Goal: Information Seeking & Learning: Learn about a topic

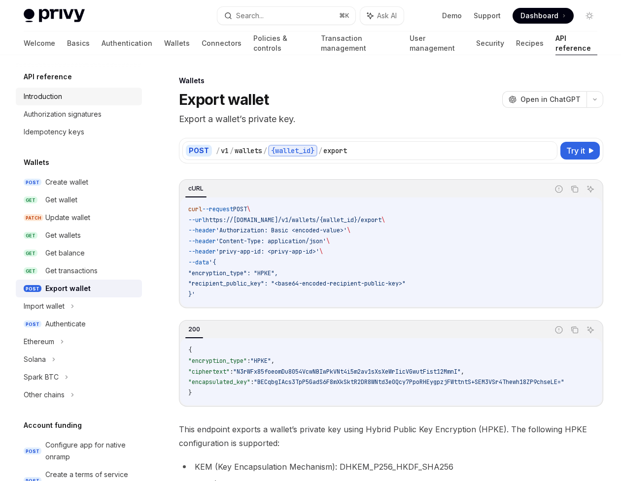
click at [65, 94] on div "Introduction" at bounding box center [80, 97] width 112 height 12
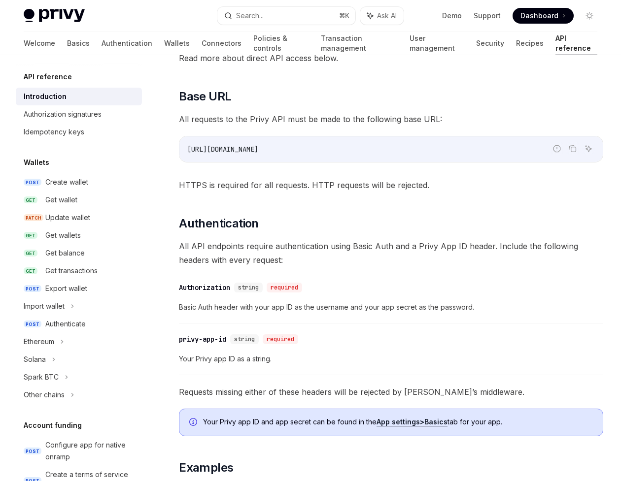
scroll to position [205, 0]
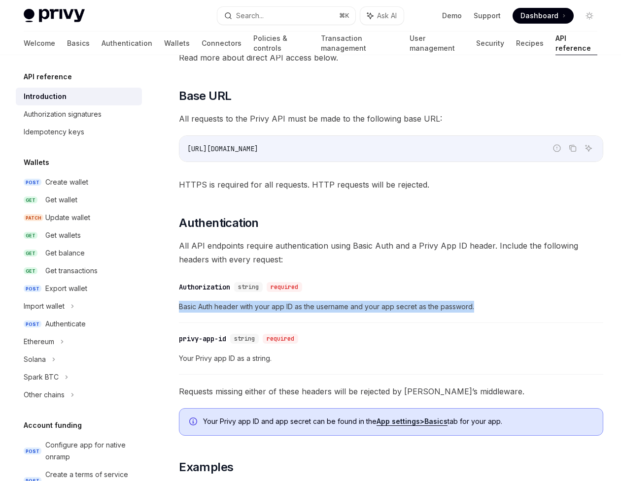
drag, startPoint x: 475, startPoint y: 304, endPoint x: 169, endPoint y: 308, distance: 305.9
click at [169, 308] on div "API reference Introduction OpenAI Open in ChatGPT Getting started with the Priv…" at bounding box center [298, 346] width 613 height 954
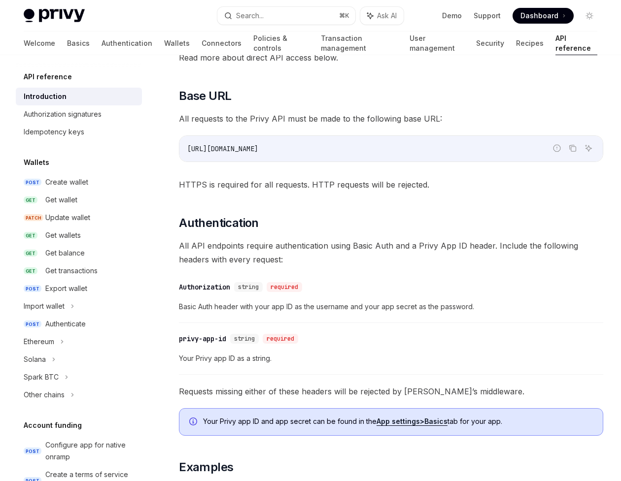
click at [267, 244] on span "All API endpoints require authentication using Basic Auth and a Privy App ID he…" at bounding box center [391, 253] width 424 height 28
click at [316, 250] on span "All API endpoints require authentication using Basic Auth and a Privy App ID he…" at bounding box center [391, 253] width 424 height 28
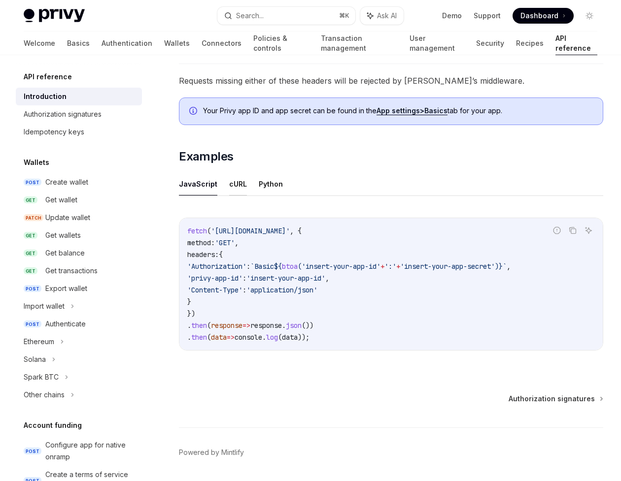
scroll to position [548, 0]
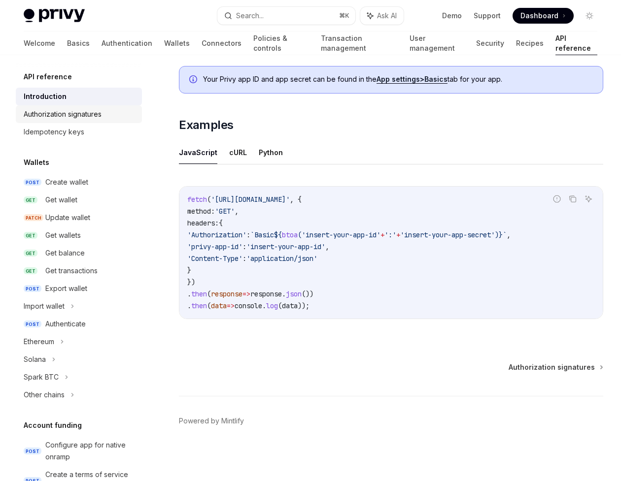
click at [78, 110] on div "Authorization signatures" at bounding box center [63, 114] width 78 height 12
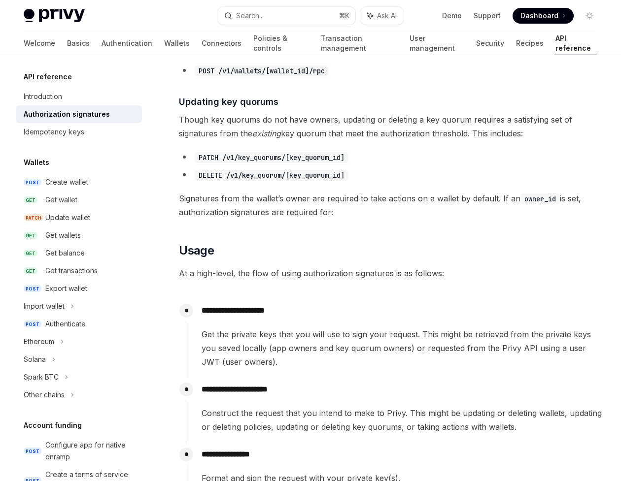
scroll to position [589, 0]
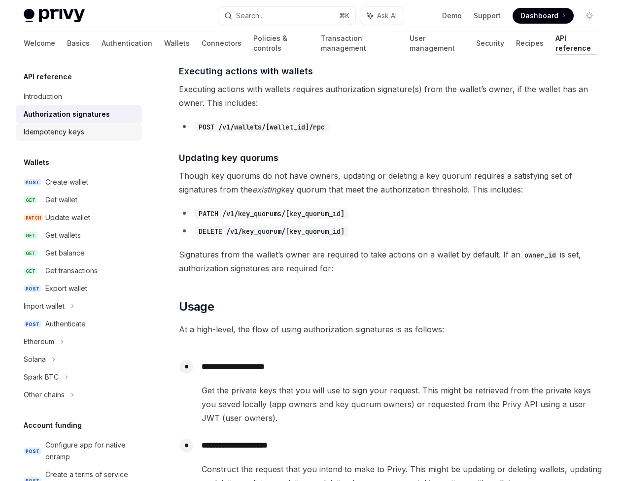
click at [86, 136] on div "Idempotency keys" at bounding box center [80, 132] width 112 height 12
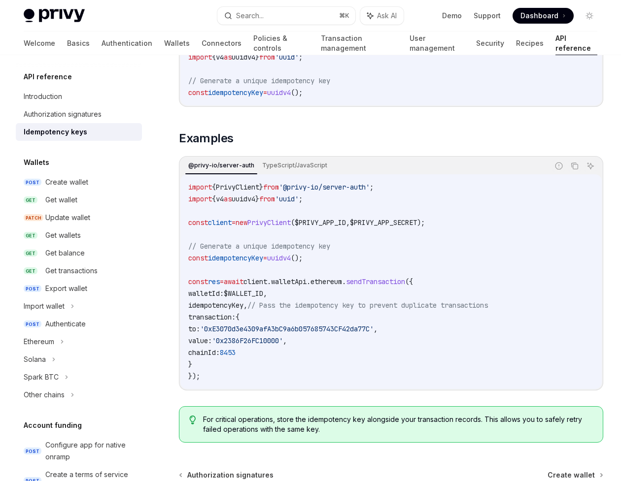
scroll to position [851, 0]
click at [75, 182] on div "Create wallet" at bounding box center [66, 182] width 43 height 12
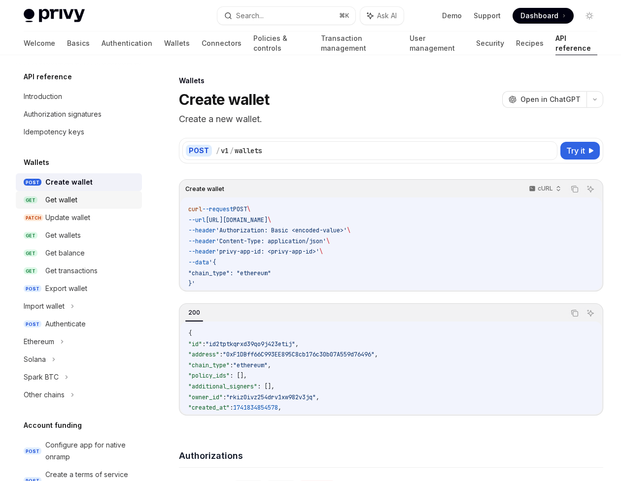
click at [74, 204] on div "Get wallet" at bounding box center [61, 200] width 32 height 12
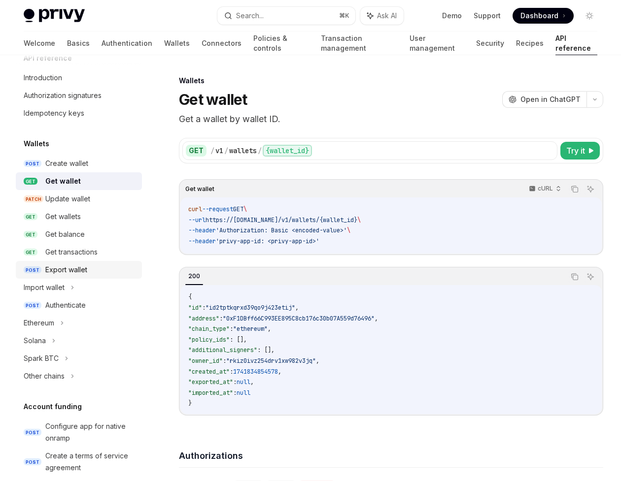
scroll to position [20, 0]
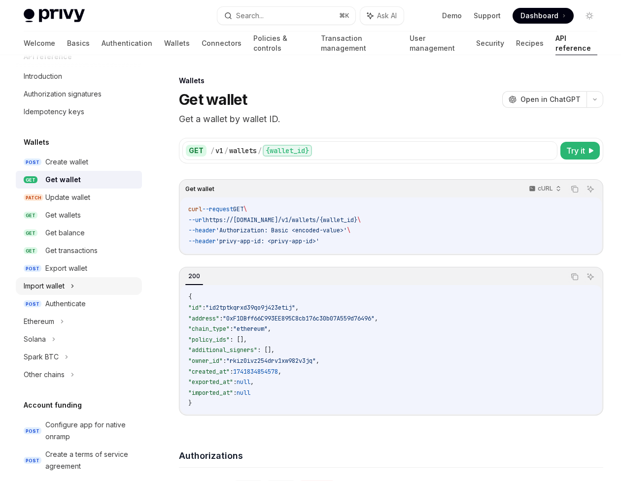
click at [73, 285] on icon at bounding box center [72, 286] width 4 height 12
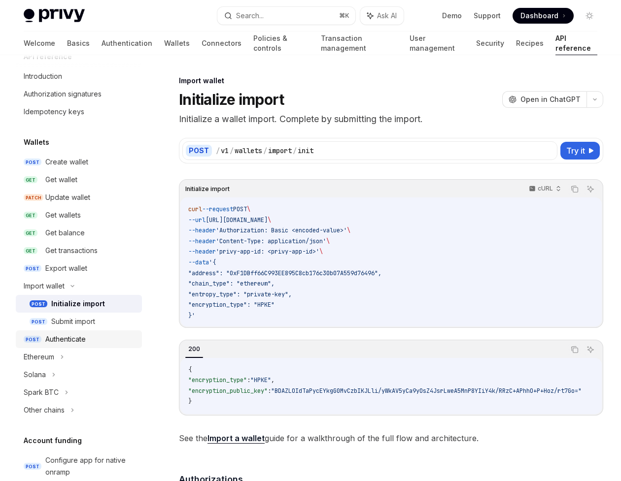
click at [60, 338] on div "Authenticate" at bounding box center [65, 339] width 40 height 12
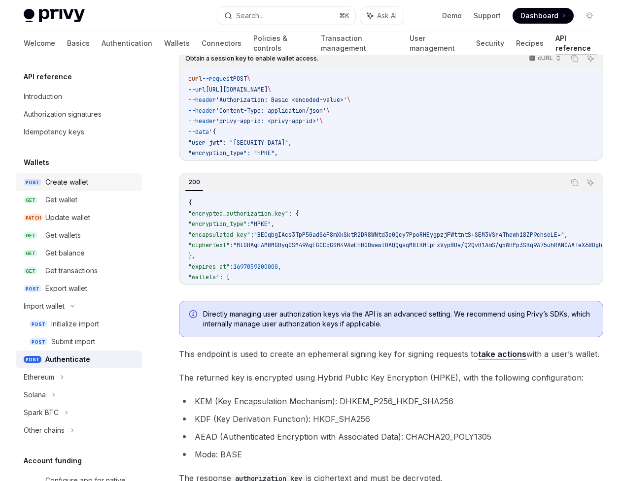
click at [83, 181] on div "Create wallet" at bounding box center [66, 182] width 43 height 12
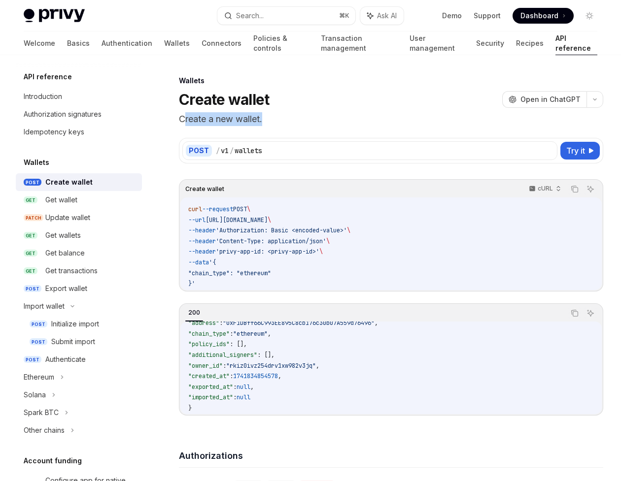
drag, startPoint x: 263, startPoint y: 120, endPoint x: 182, endPoint y: 119, distance: 80.8
click at [182, 119] on p "Create a new wallet." at bounding box center [391, 119] width 424 height 14
click at [262, 111] on header "Wallets Create wallet OpenAI Open in ChatGPT Create a new wallet. OpenAI Open i…" at bounding box center [391, 101] width 424 height 50
click at [67, 202] on div "Get wallet" at bounding box center [61, 200] width 32 height 12
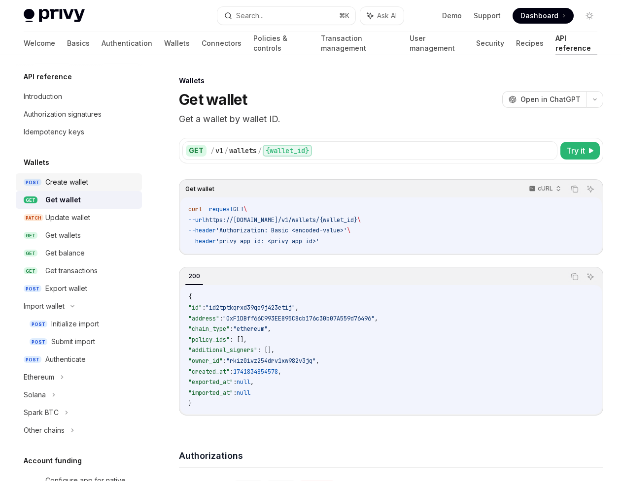
click at [80, 190] on link "POST Create wallet" at bounding box center [79, 182] width 126 height 18
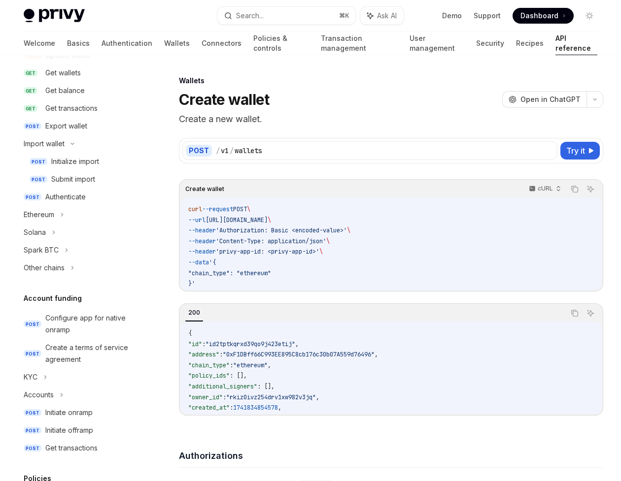
scroll to position [175, 0]
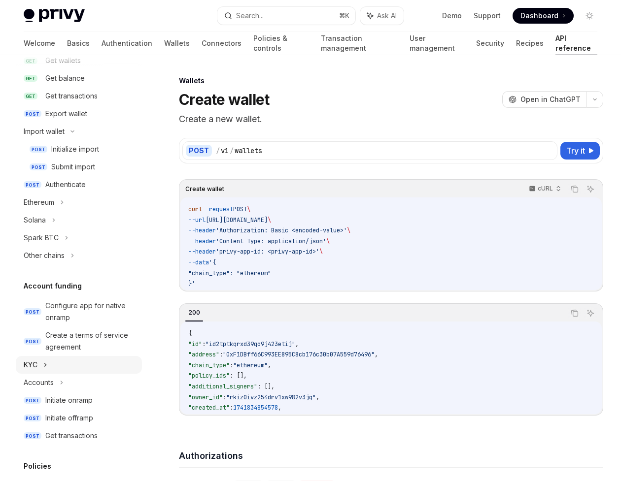
click at [47, 366] on icon at bounding box center [45, 365] width 4 height 12
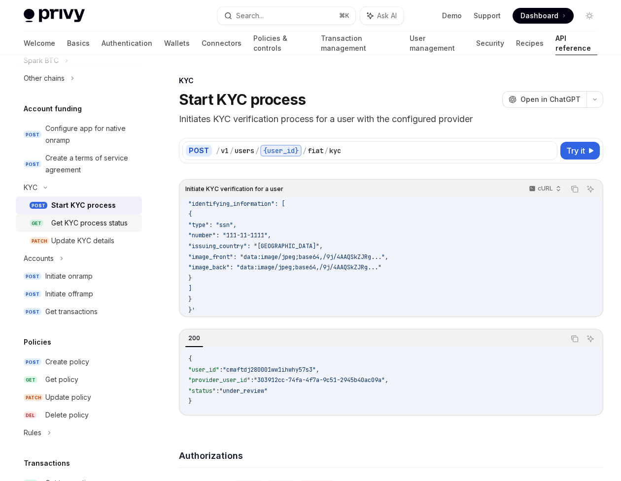
scroll to position [352, 0]
click at [62, 258] on icon at bounding box center [61, 258] width 1 height 3
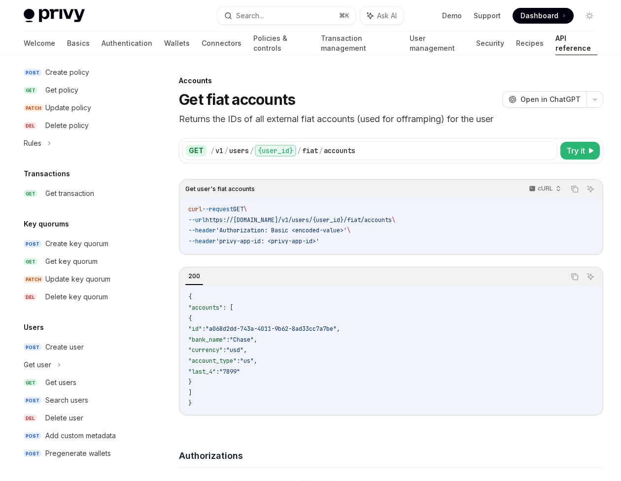
scroll to position [678, 0]
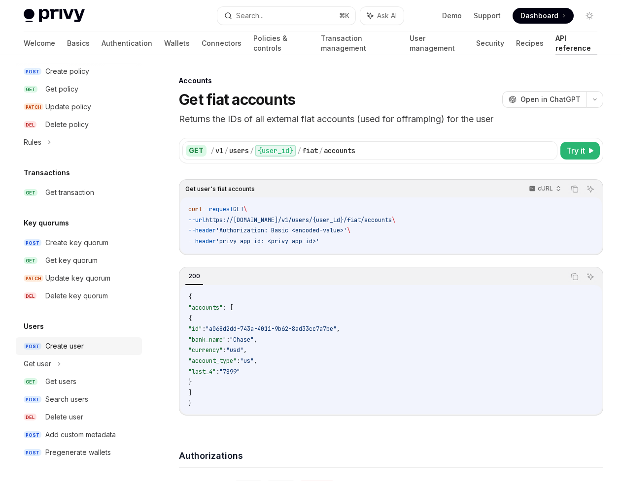
click at [60, 347] on div "Create user" at bounding box center [64, 346] width 38 height 12
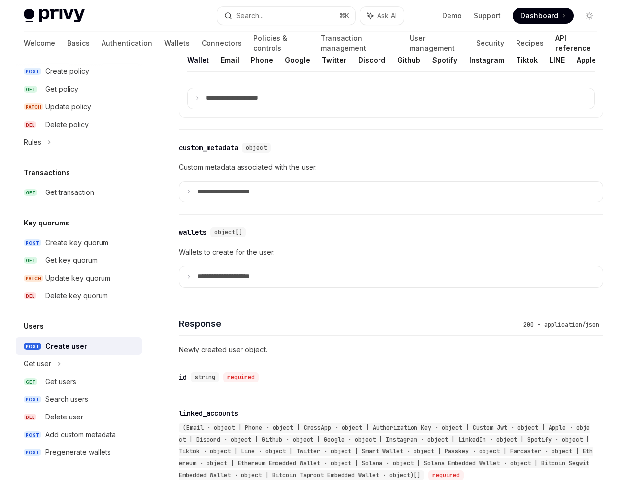
scroll to position [676, 0]
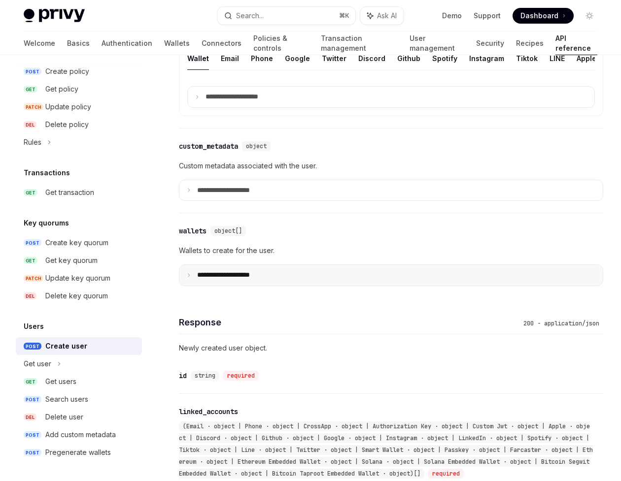
click at [191, 273] on icon at bounding box center [188, 275] width 5 height 5
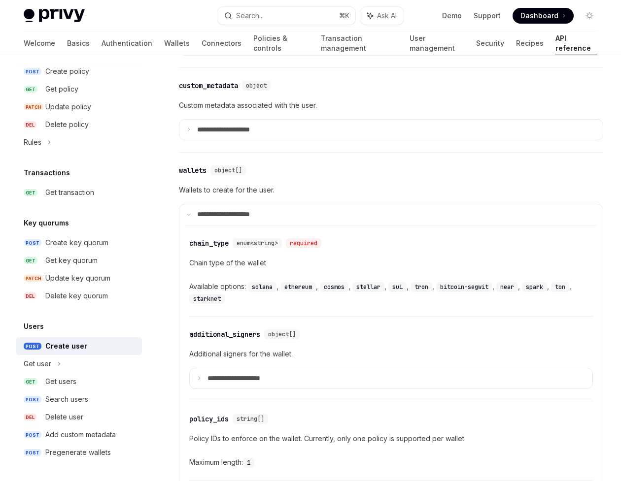
scroll to position [743, 0]
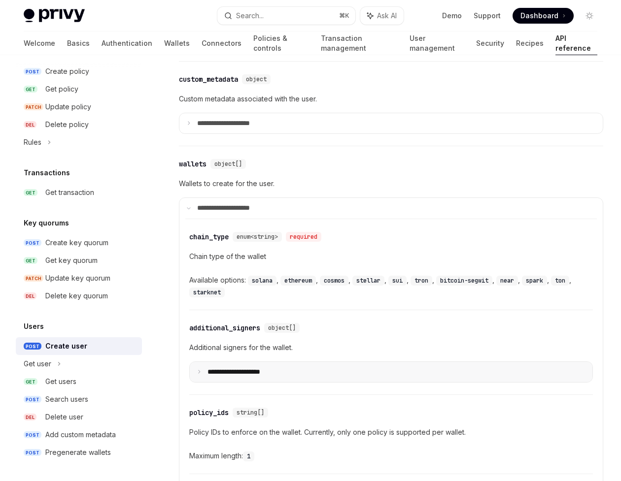
click at [204, 365] on summary "**********" at bounding box center [391, 372] width 402 height 21
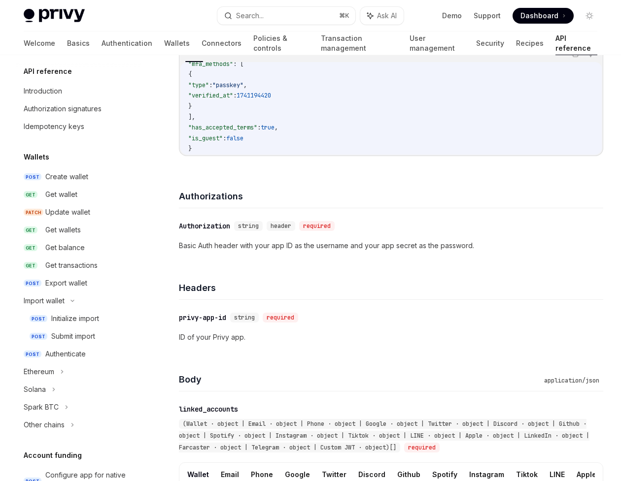
scroll to position [0, 0]
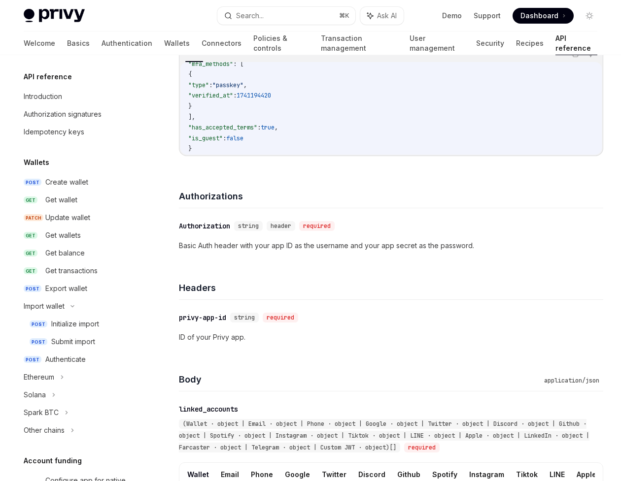
click at [271, 190] on h4 "Authorizations" at bounding box center [391, 196] width 424 height 13
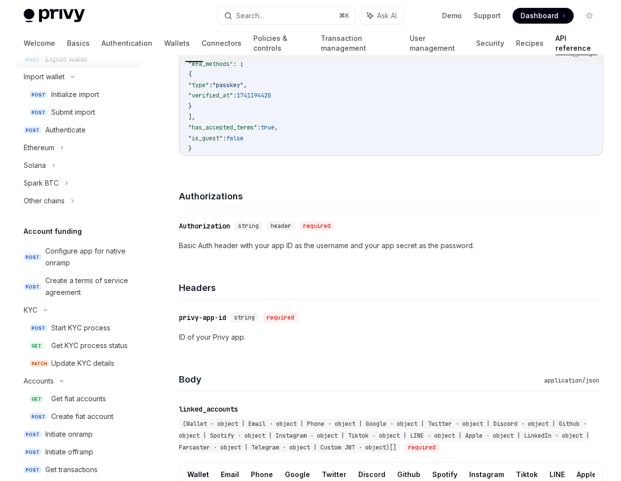
scroll to position [230, 0]
click at [46, 309] on icon at bounding box center [45, 310] width 12 height 4
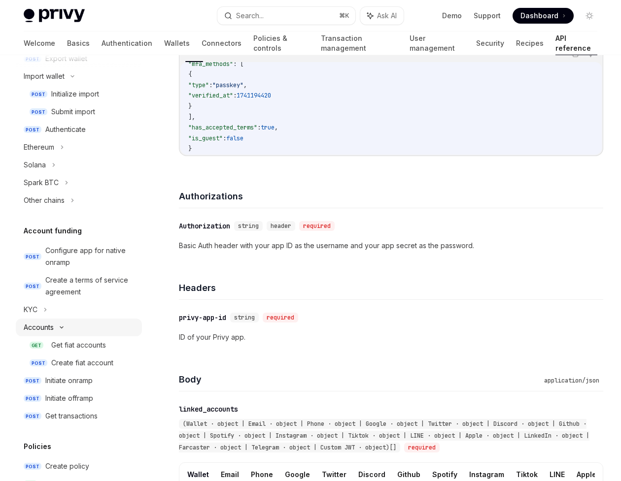
click at [60, 326] on icon at bounding box center [62, 328] width 12 height 4
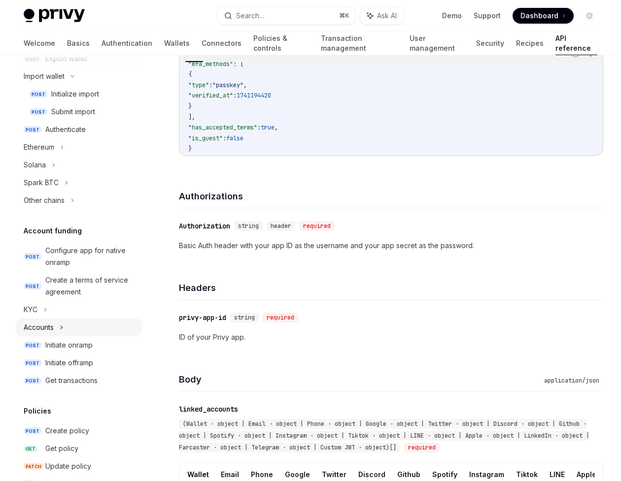
click at [61, 327] on icon at bounding box center [62, 328] width 4 height 12
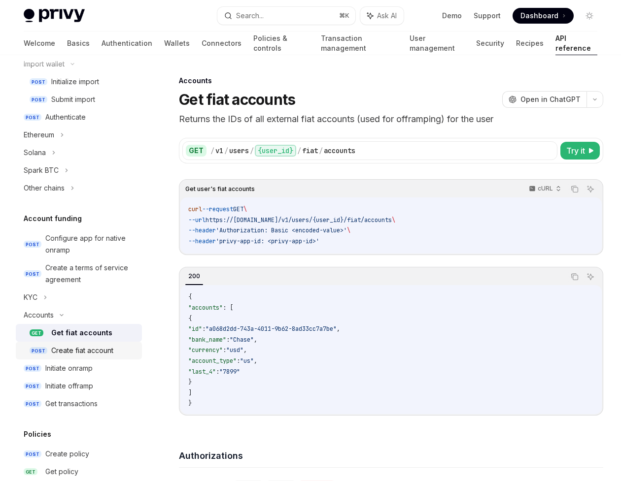
scroll to position [248, 0]
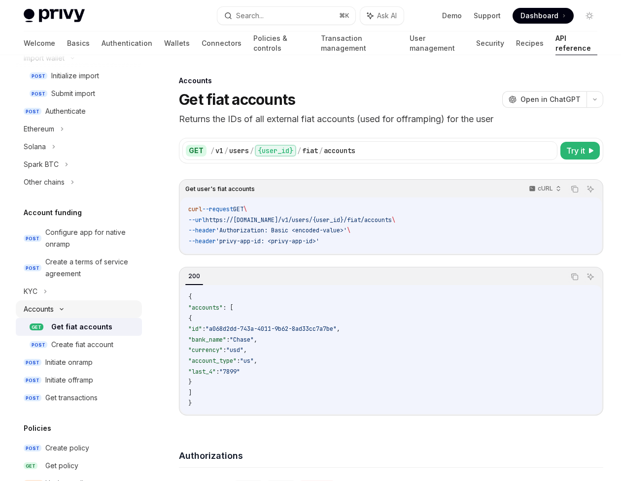
click at [62, 307] on icon at bounding box center [62, 309] width 12 height 4
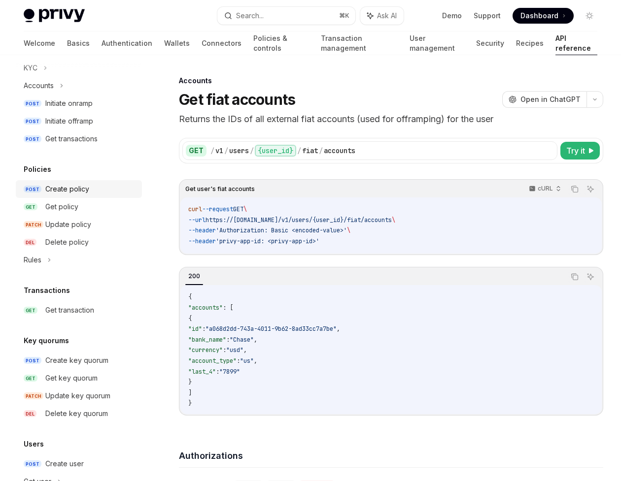
scroll to position [476, 0]
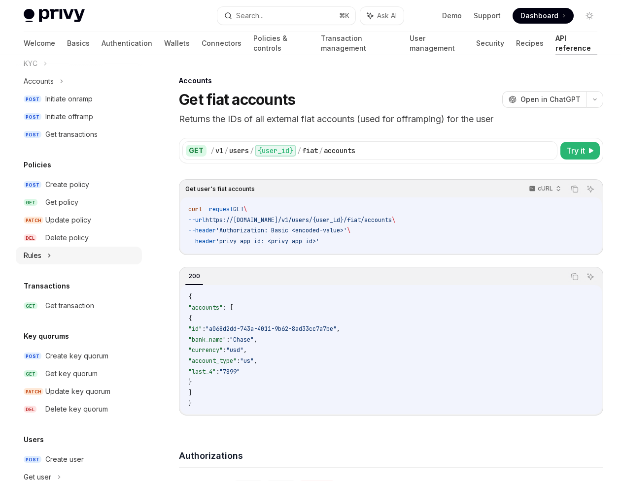
click at [49, 252] on icon at bounding box center [49, 256] width 4 height 12
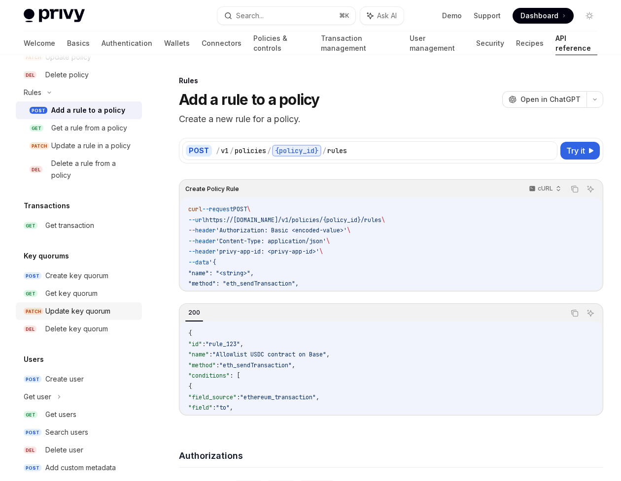
scroll to position [646, 0]
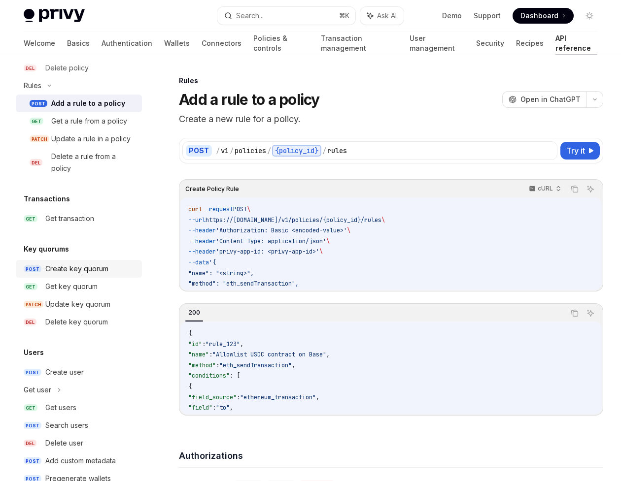
click at [72, 271] on div "Create key quorum" at bounding box center [76, 269] width 63 height 12
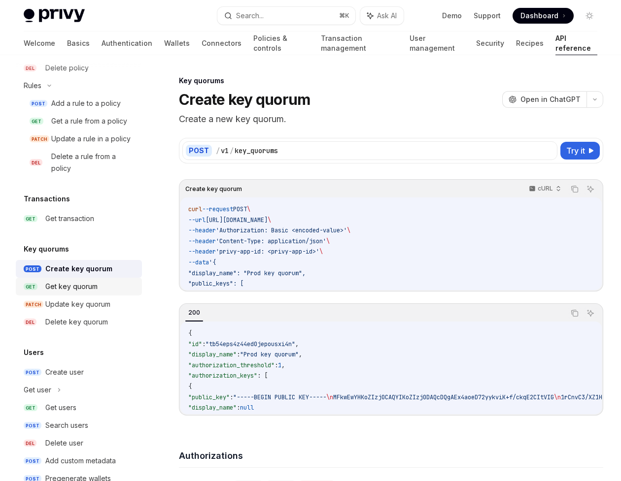
click at [62, 287] on div "Get key quorum" at bounding box center [71, 287] width 52 height 12
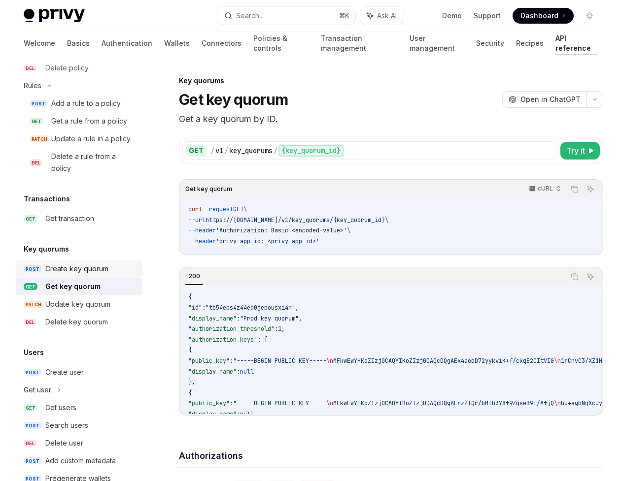
click at [95, 271] on div "Create key quorum" at bounding box center [76, 269] width 63 height 12
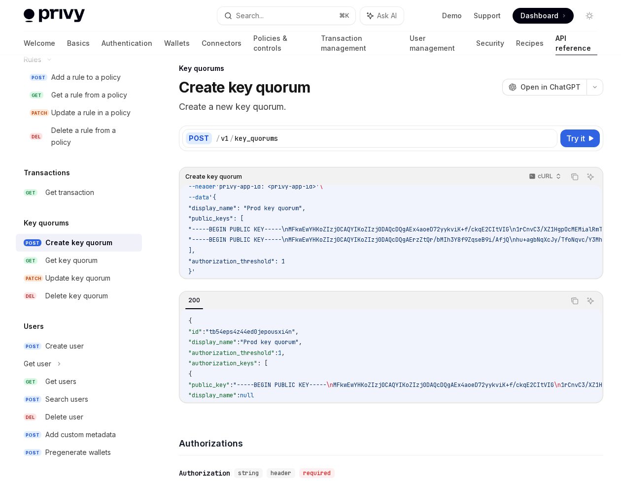
scroll to position [20, 0]
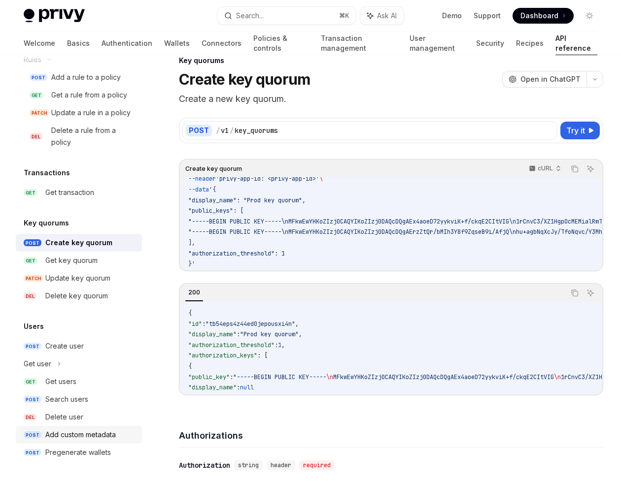
click at [75, 437] on div "Add custom metadata" at bounding box center [80, 435] width 70 height 12
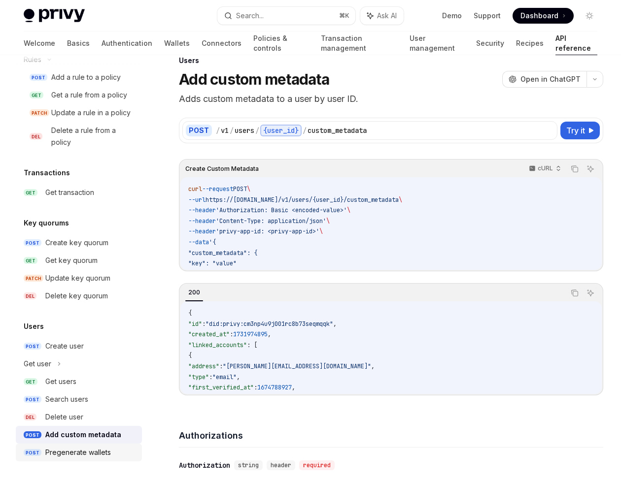
click at [70, 457] on div "Pregenerate wallets" at bounding box center [78, 453] width 66 height 12
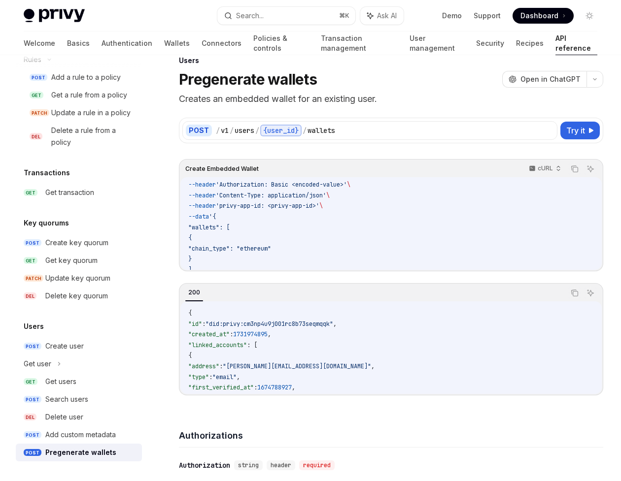
scroll to position [30, 0]
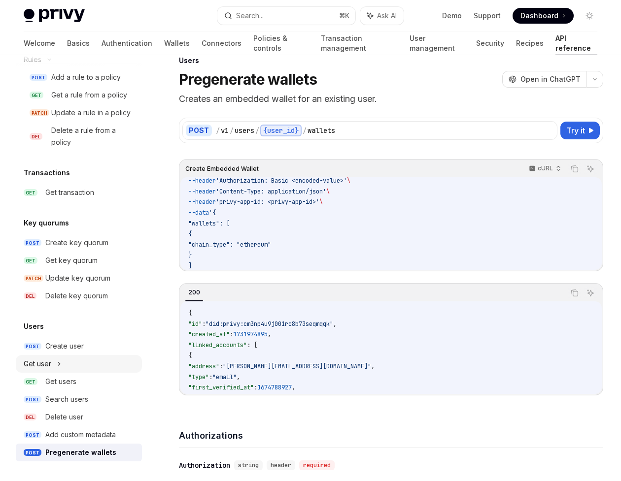
click at [59, 361] on icon at bounding box center [59, 364] width 4 height 12
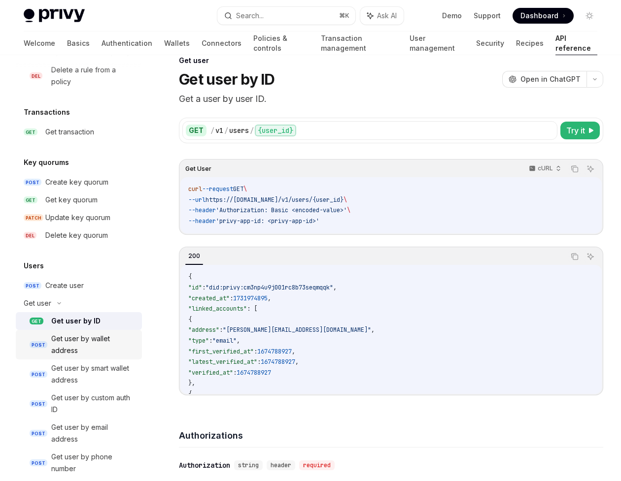
scroll to position [734, 0]
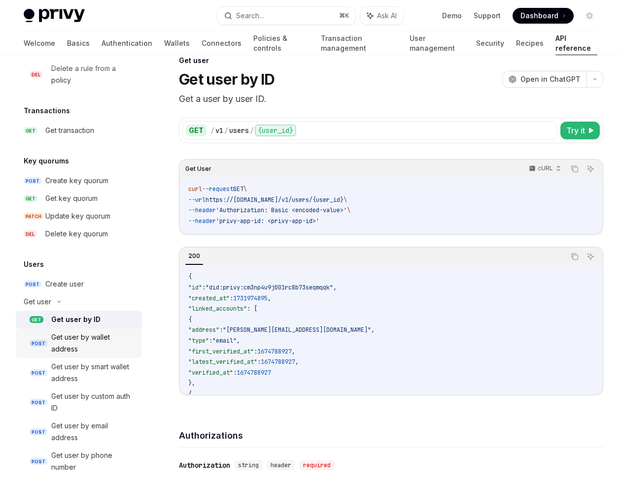
click at [82, 345] on div "Get user by wallet address" at bounding box center [93, 343] width 85 height 24
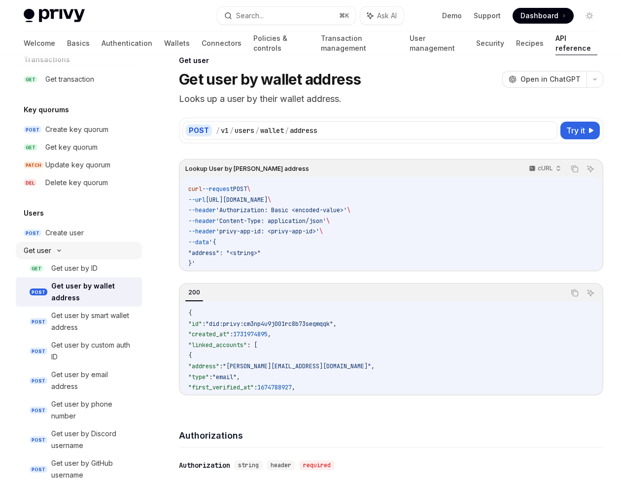
click at [58, 249] on icon at bounding box center [59, 251] width 12 height 4
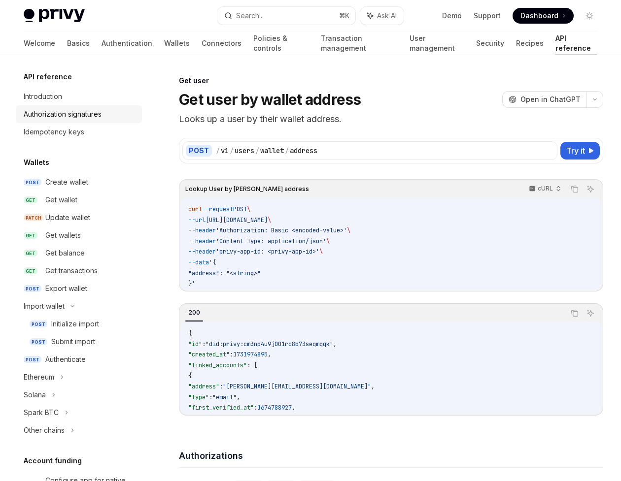
click at [65, 113] on div "Authorization signatures" at bounding box center [63, 114] width 78 height 12
type textarea "*"
